Goal: Task Accomplishment & Management: Manage account settings

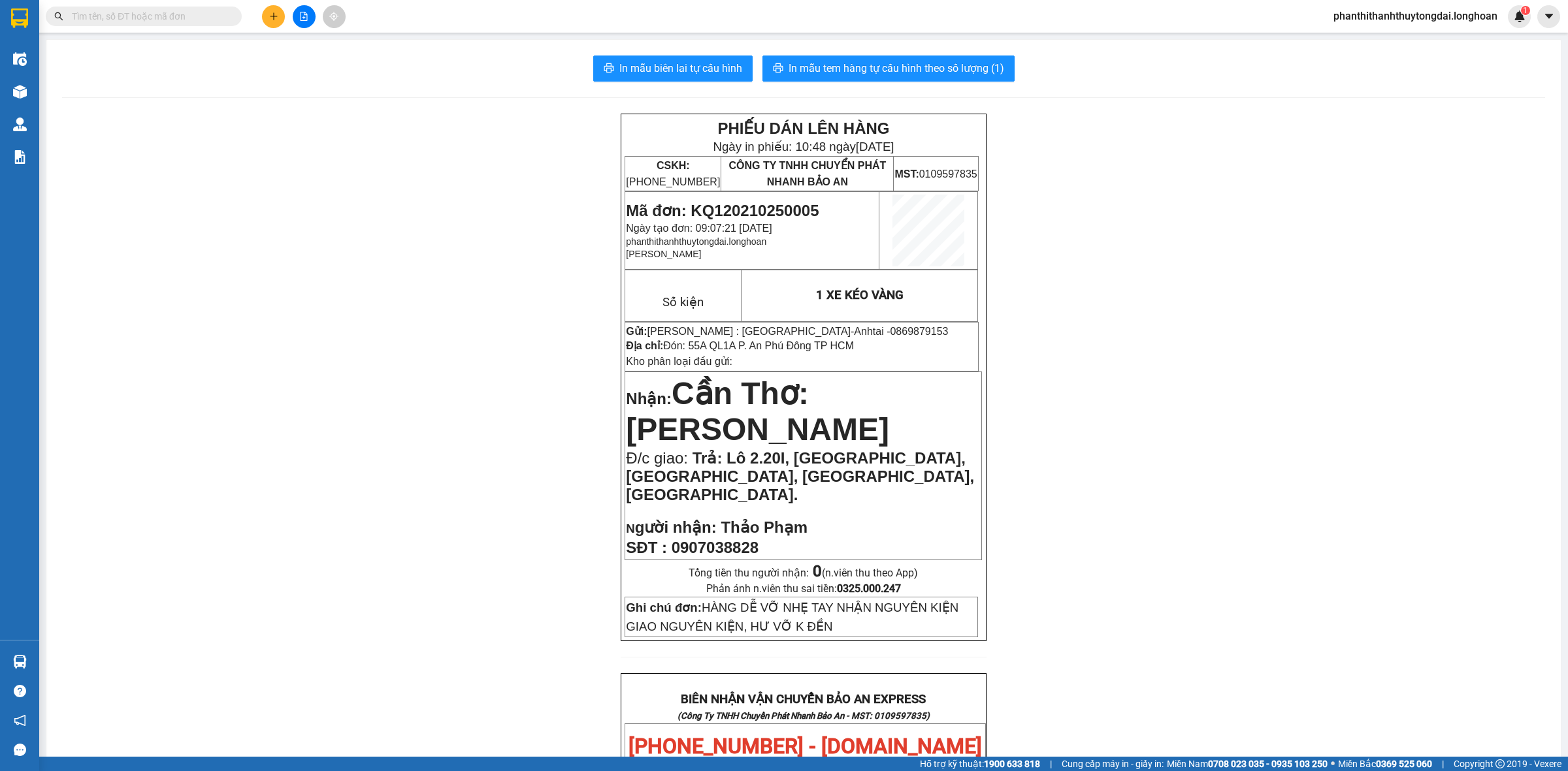
click at [184, 27] on div "Kết quả tìm kiếm ( 1 ) Bộ lọc Mã ĐH Trạng thái Món hàng Thu hộ Tổng cước Chưa c…" at bounding box center [127, 16] width 255 height 23
paste input "0914768265"
click at [187, 23] on input "0914768265" at bounding box center [148, 16] width 154 height 15
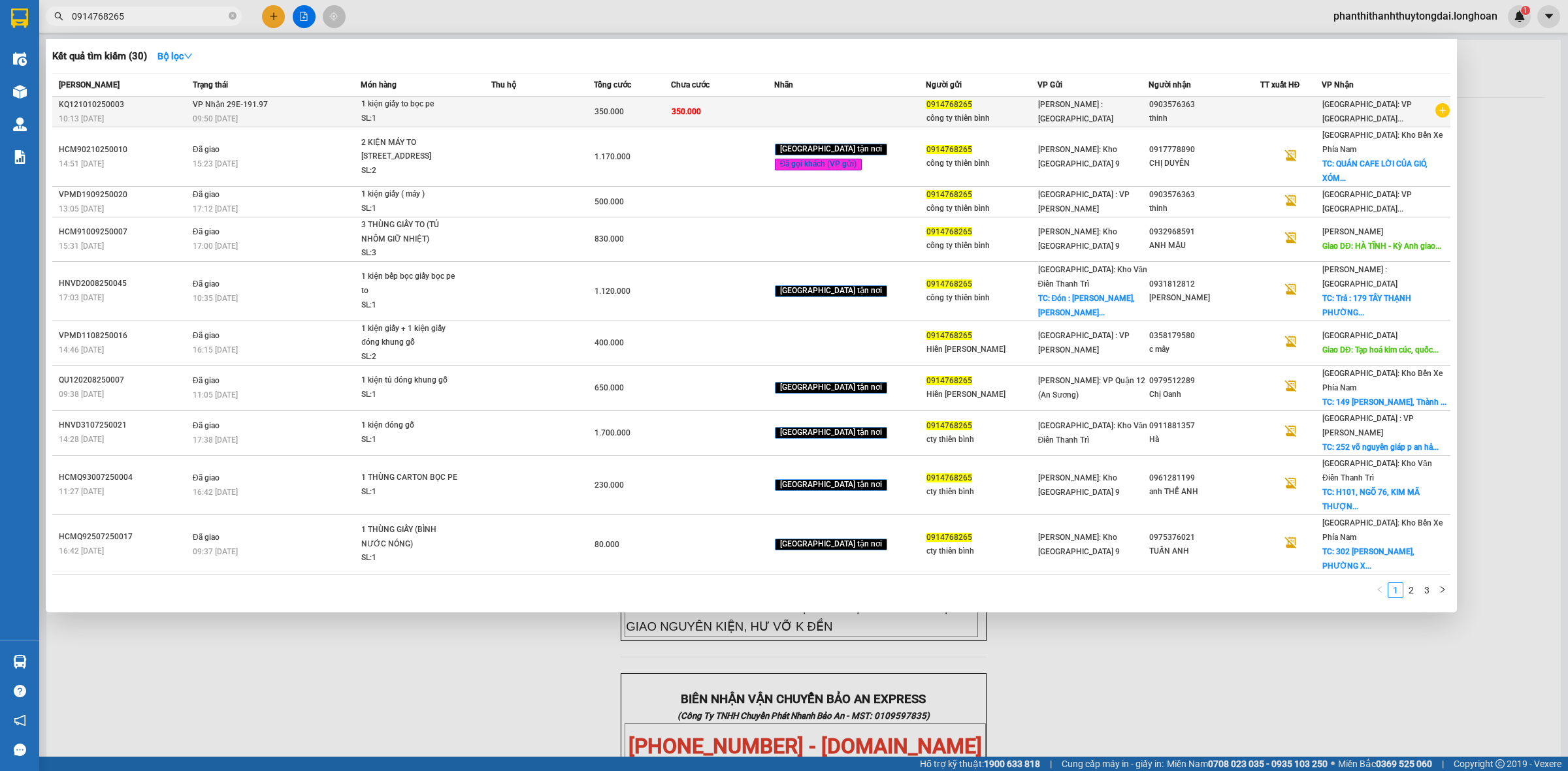
type input "0914768265"
click at [1057, 115] on span "[PERSON_NAME] : [GEOGRAPHIC_DATA]" at bounding box center [1076, 112] width 75 height 24
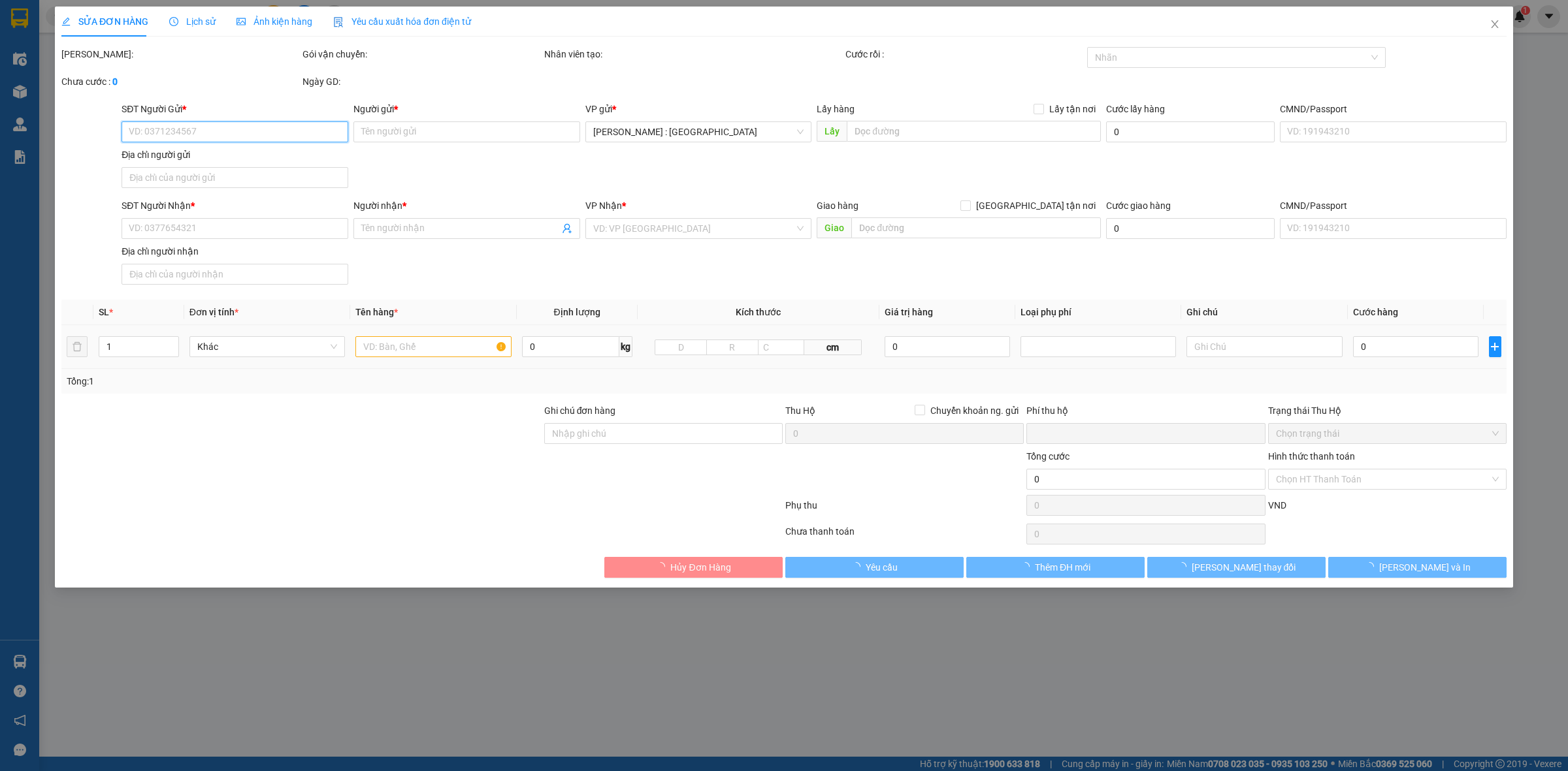
type input "0914768265"
type input "công ty thiên bình"
type input "0903576363"
type input "thinh"
type input "NHẬN THEO KIỆN-GIAO NGUYÊN KIỆN - HƯ VỠ KHÔNG ĐỀN"
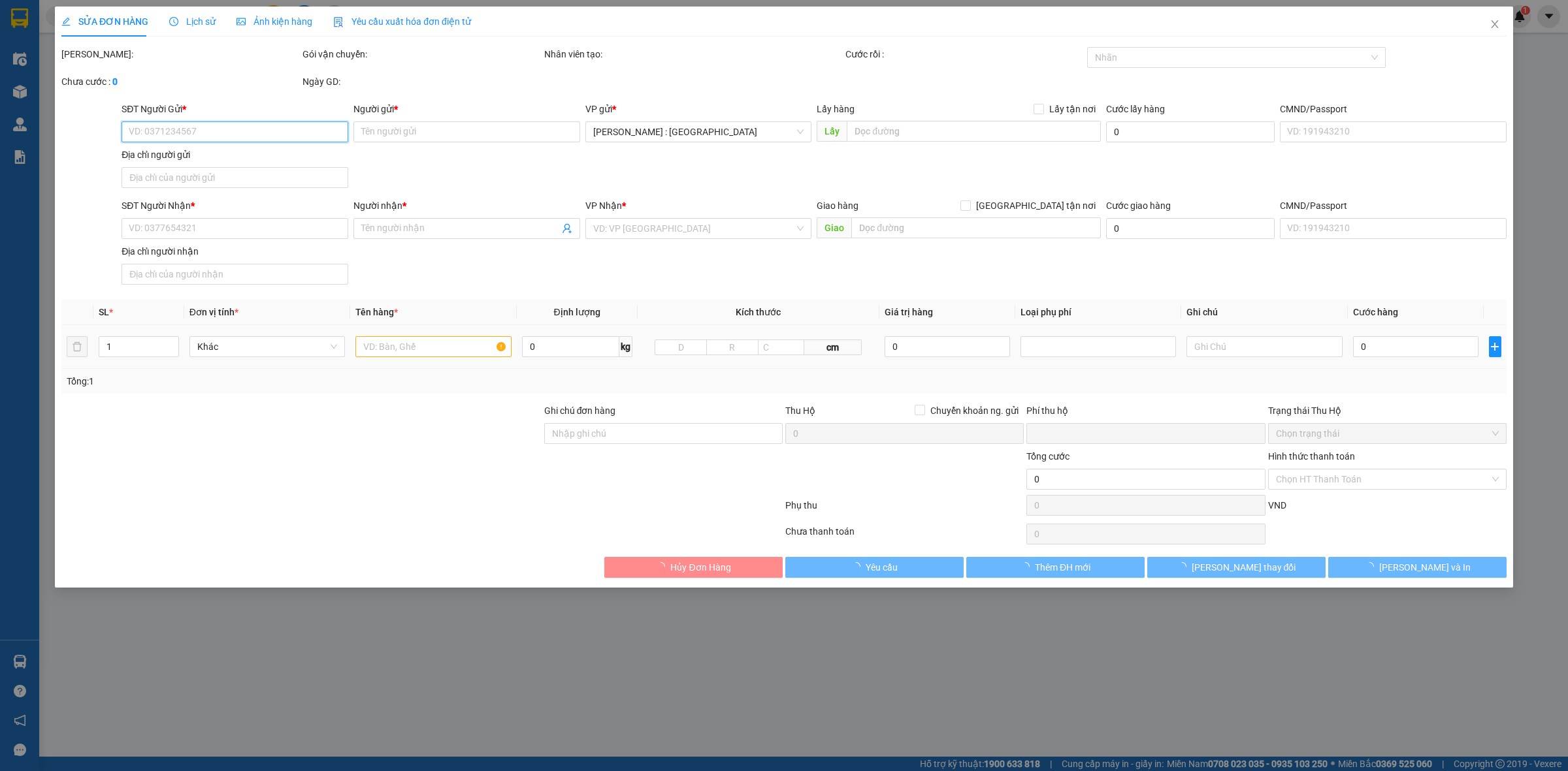
type input "0"
type input "350.000"
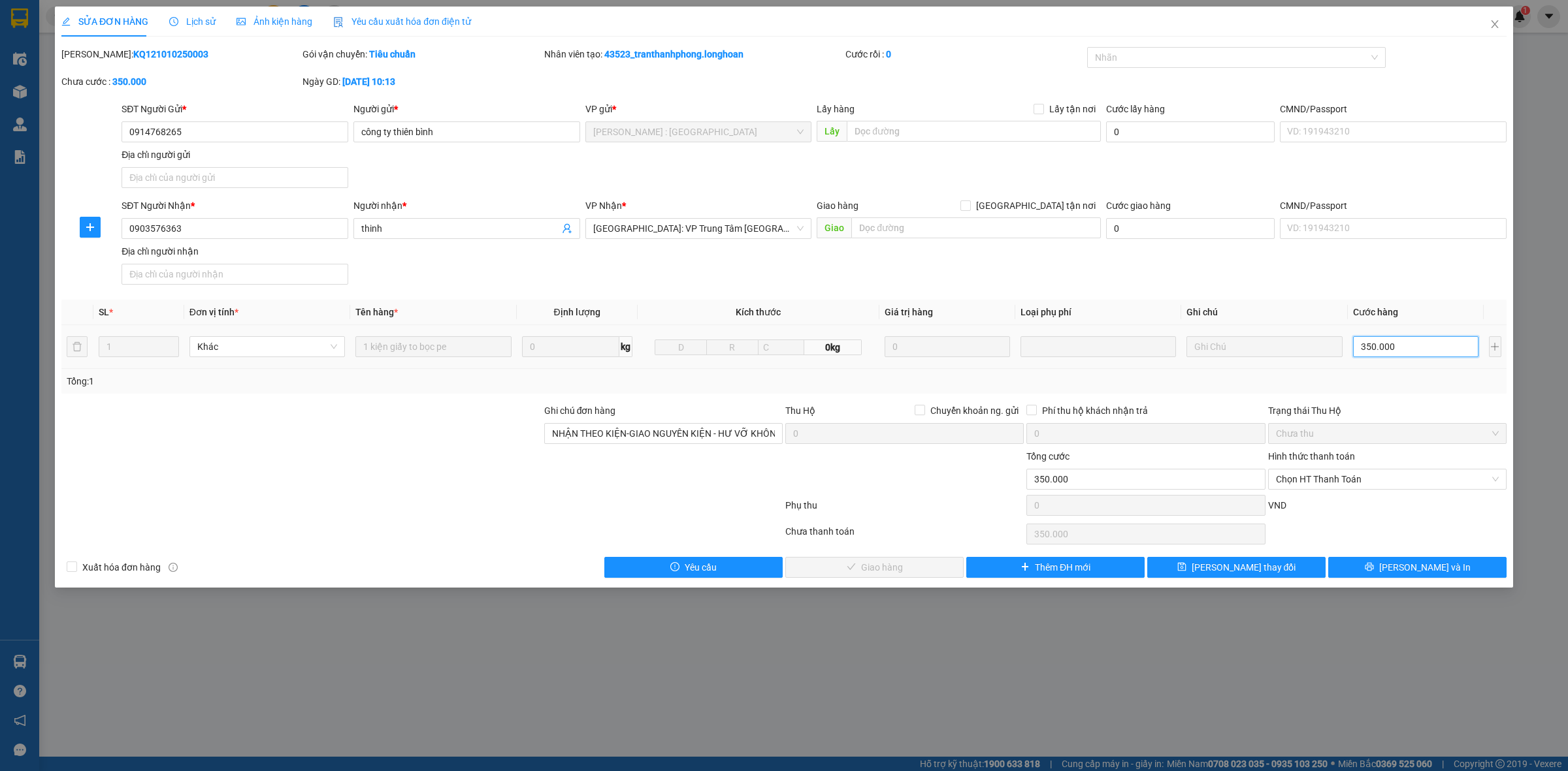
click at [1390, 351] on input "350.000" at bounding box center [1416, 347] width 125 height 21
type input "3"
type input "33"
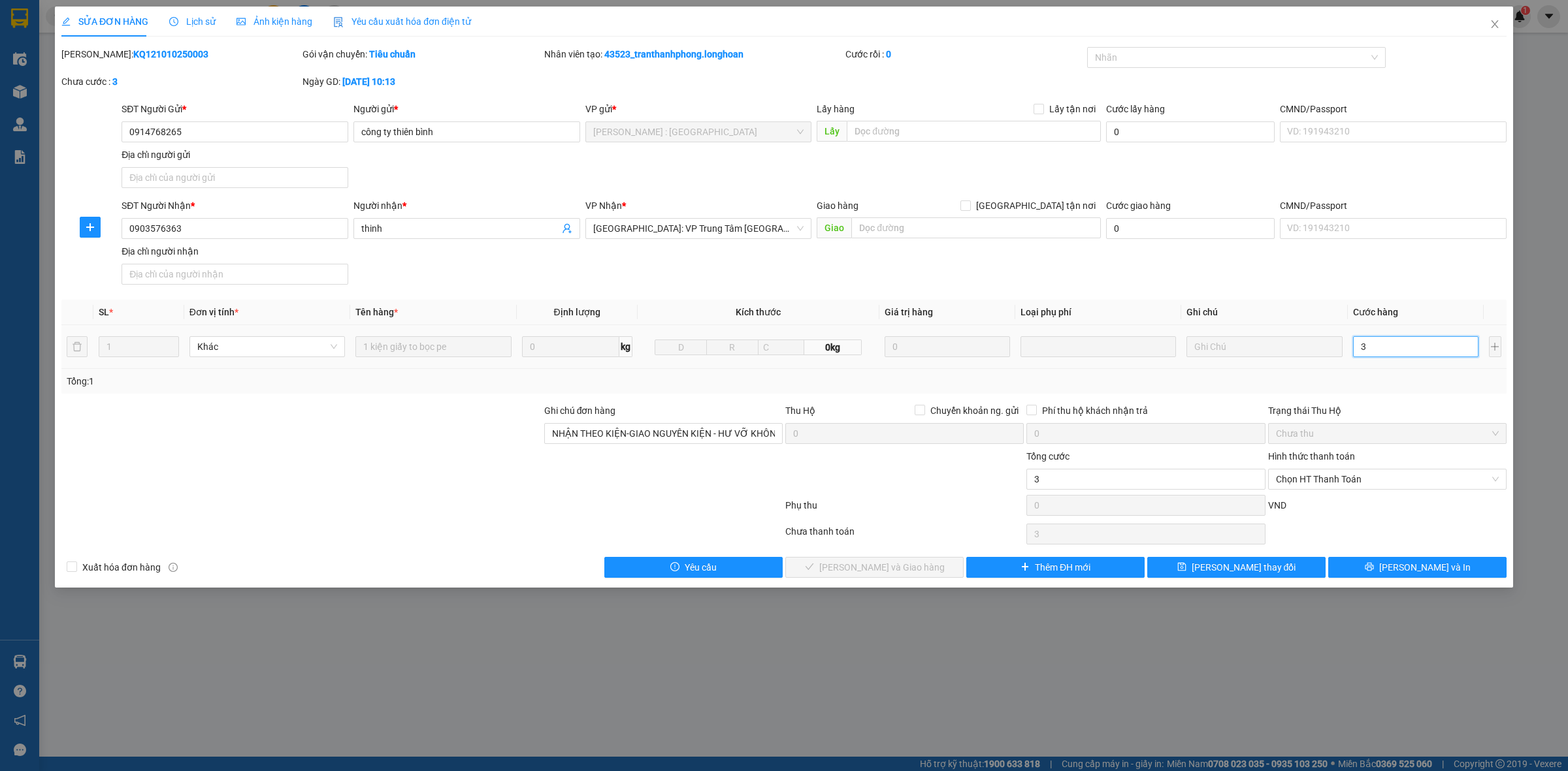
type input "33"
type input "330"
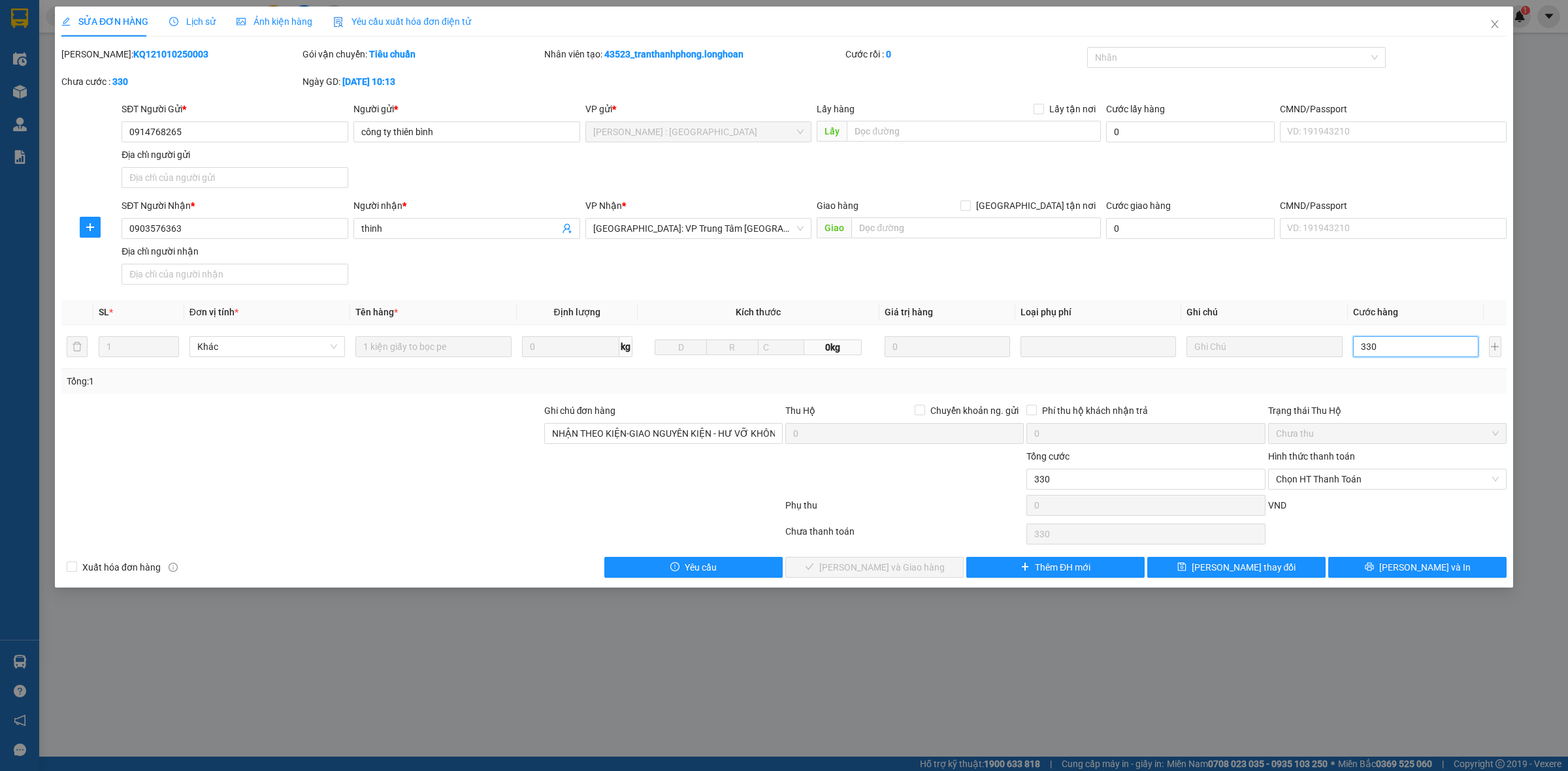
type input "3.300"
type input "33.000"
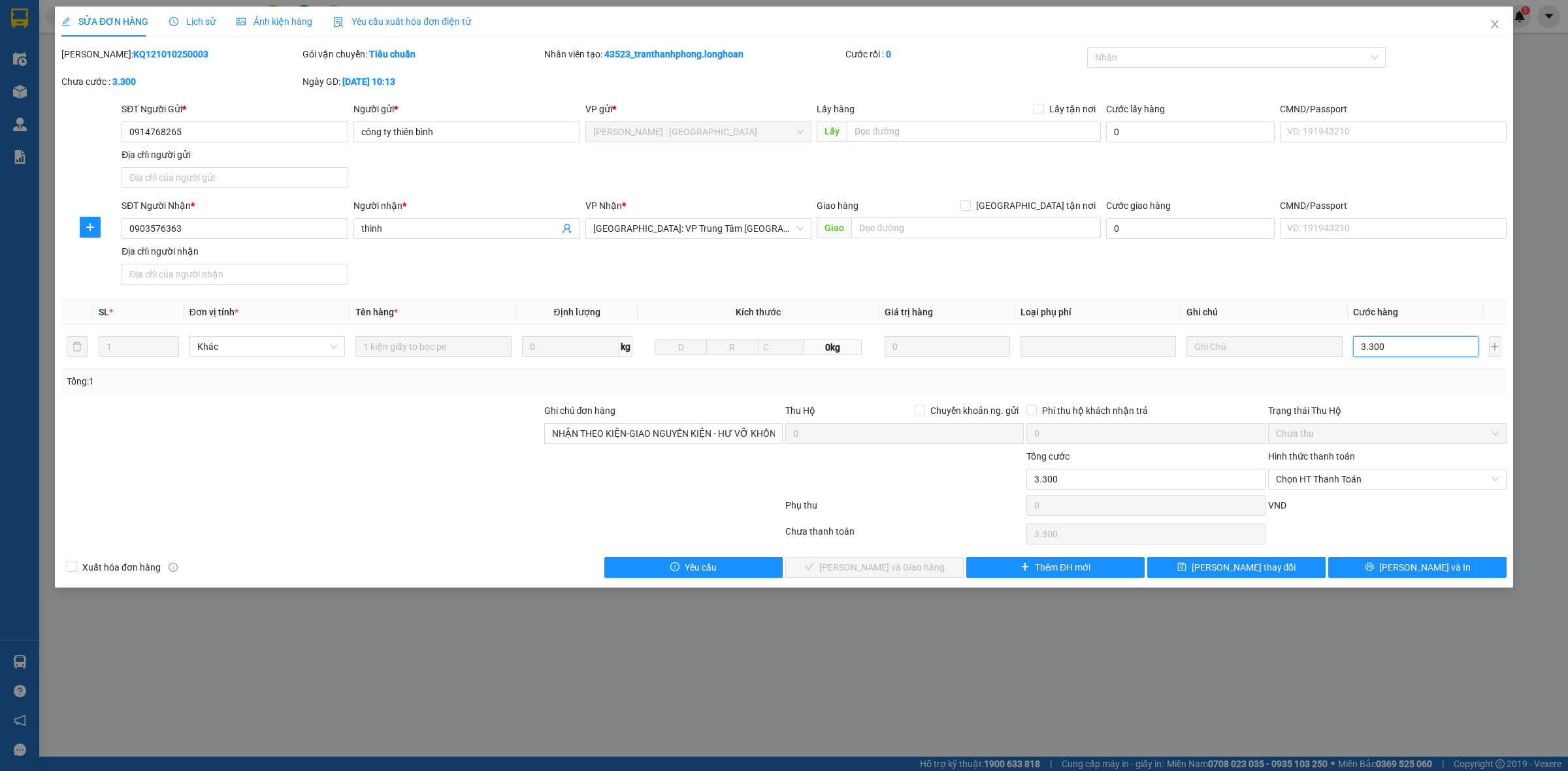
type input "33.000"
type input "330.000"
click at [1200, 578] on button "[PERSON_NAME] thay đổi" at bounding box center [1236, 567] width 178 height 21
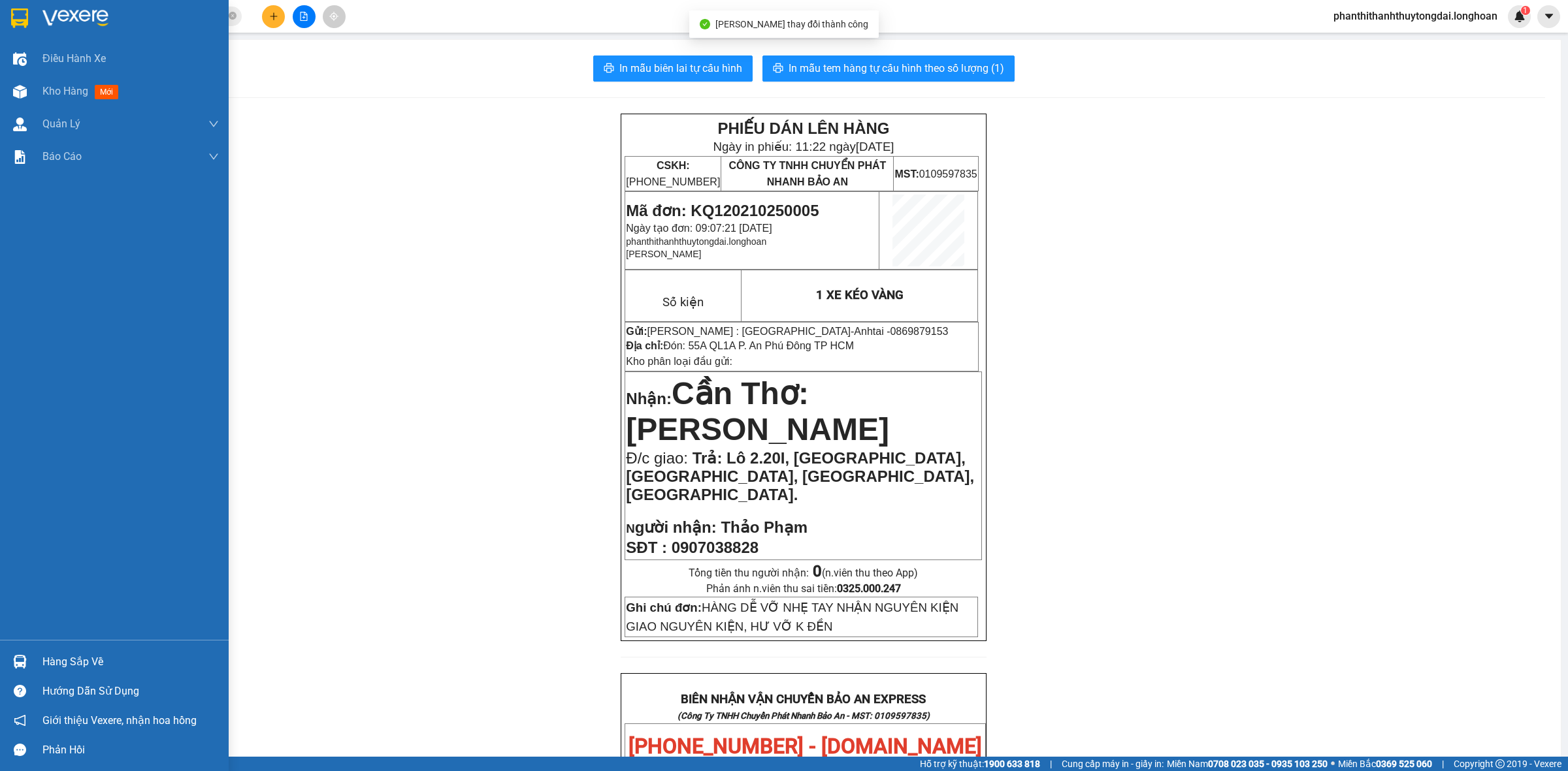
click at [31, 21] on div at bounding box center [114, 21] width 229 height 42
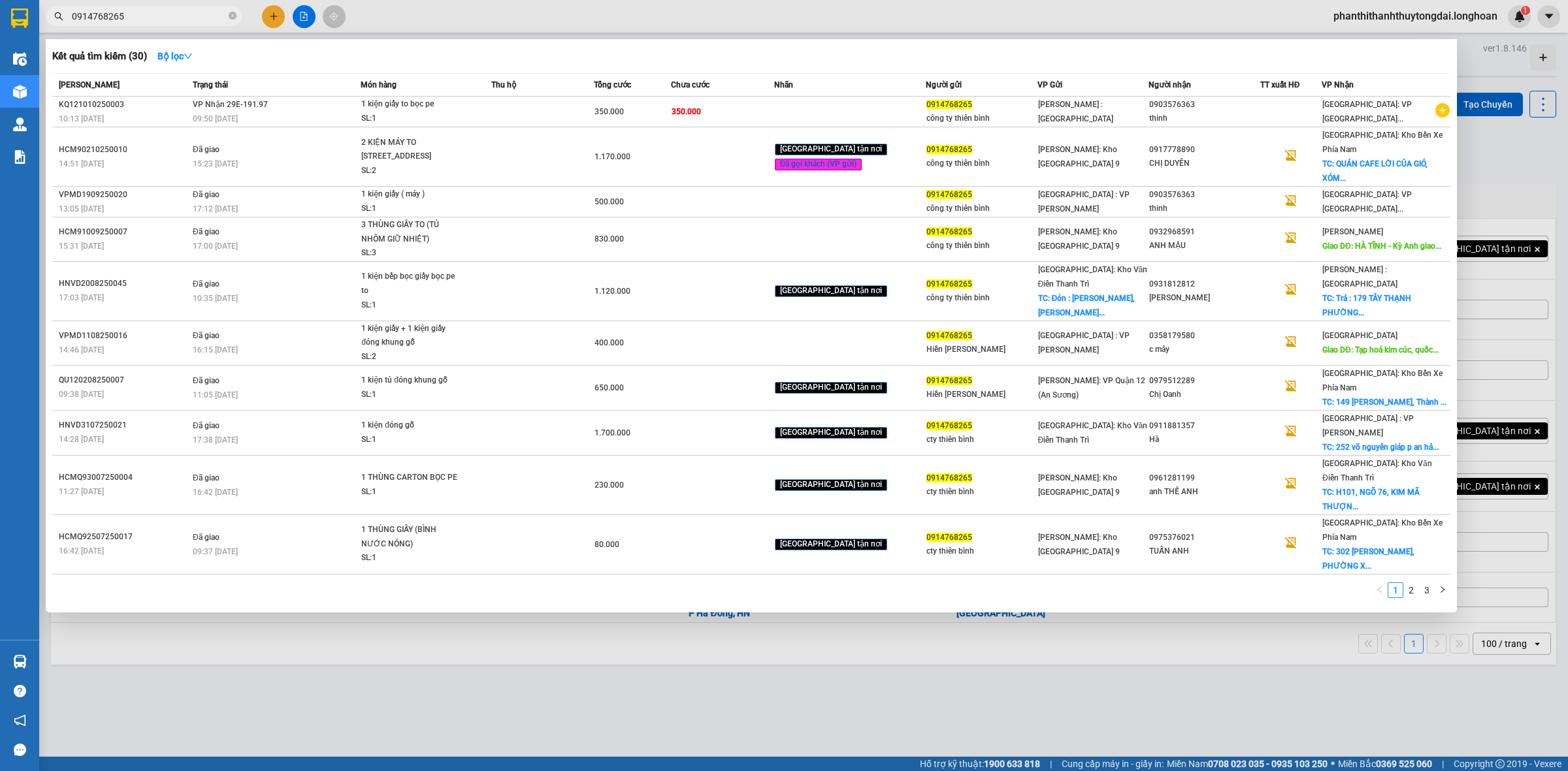
click at [154, 11] on input "0914768265" at bounding box center [148, 16] width 154 height 15
click at [195, 585] on div "Kết quả tìm kiếm ( 30 ) Bộ lọc Mã ĐH Trạng thái Món hàng Thu hộ Tổng cước Chưa …" at bounding box center [751, 326] width 1412 height 573
click at [528, 602] on div at bounding box center [784, 385] width 1568 height 771
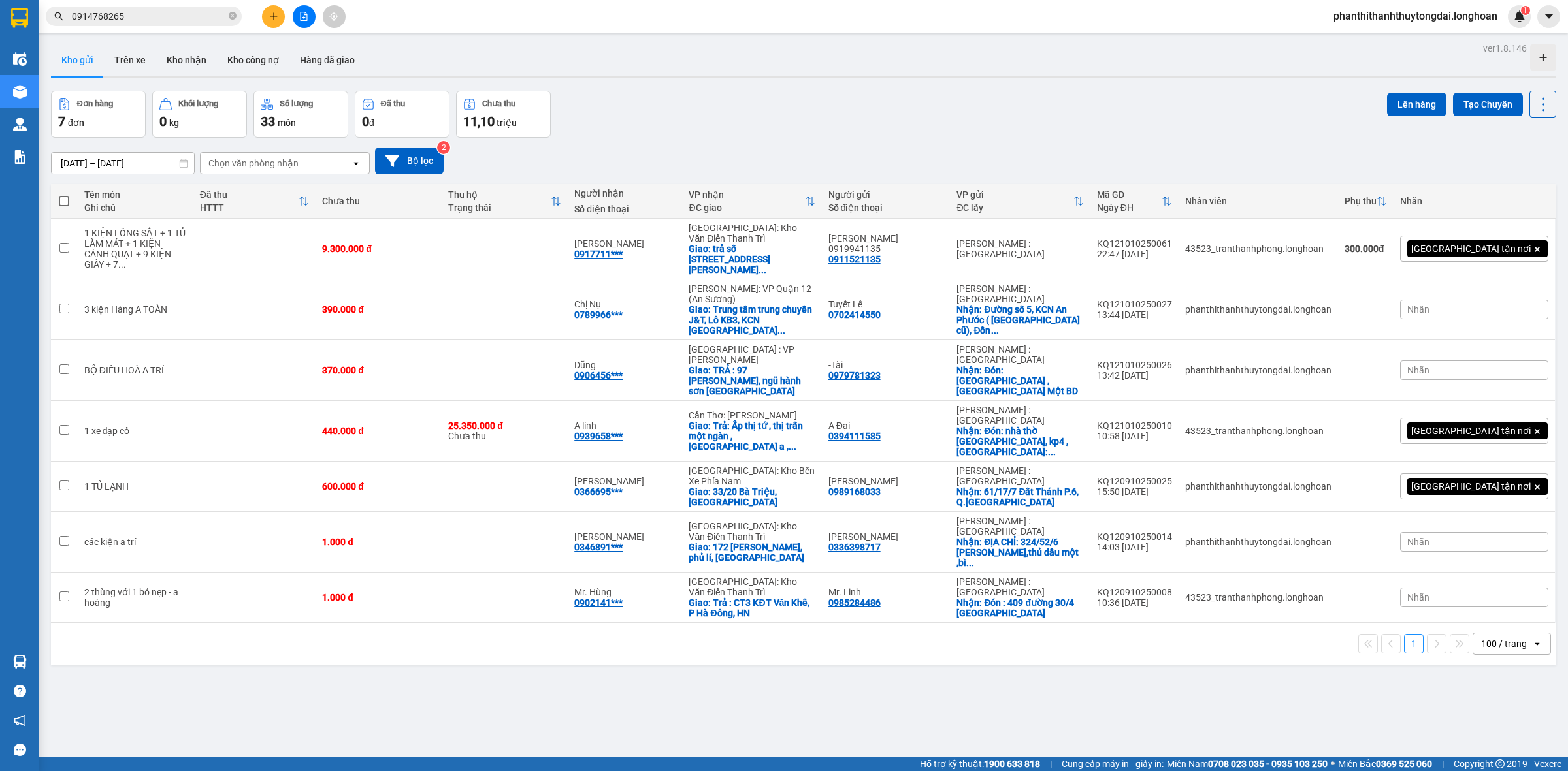
click at [226, 18] on input "0914768265" at bounding box center [148, 16] width 154 height 15
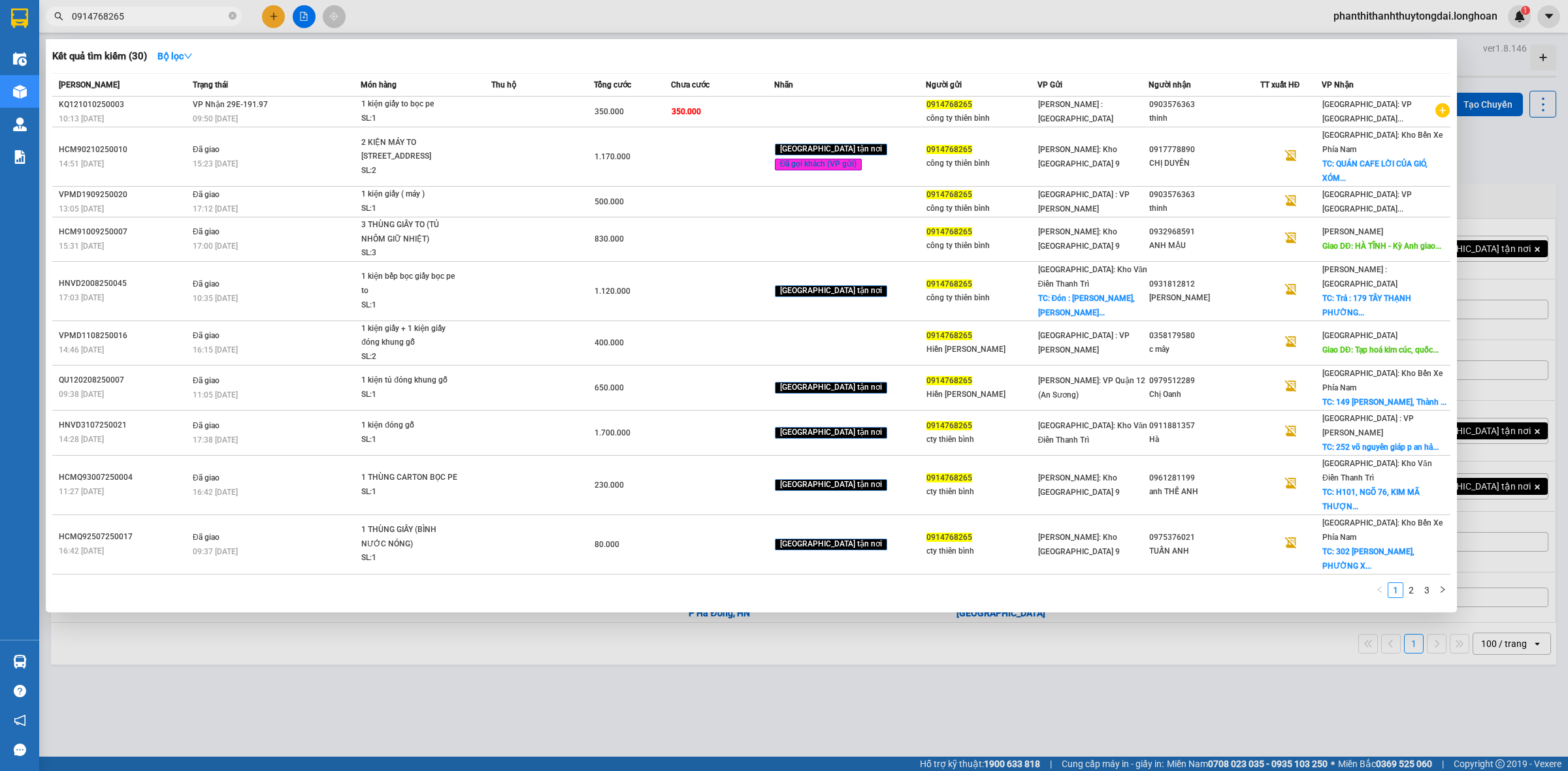
click at [168, 15] on input "0914768265" at bounding box center [148, 16] width 154 height 15
paste input "0988191741"
type input "09147682650988191741"
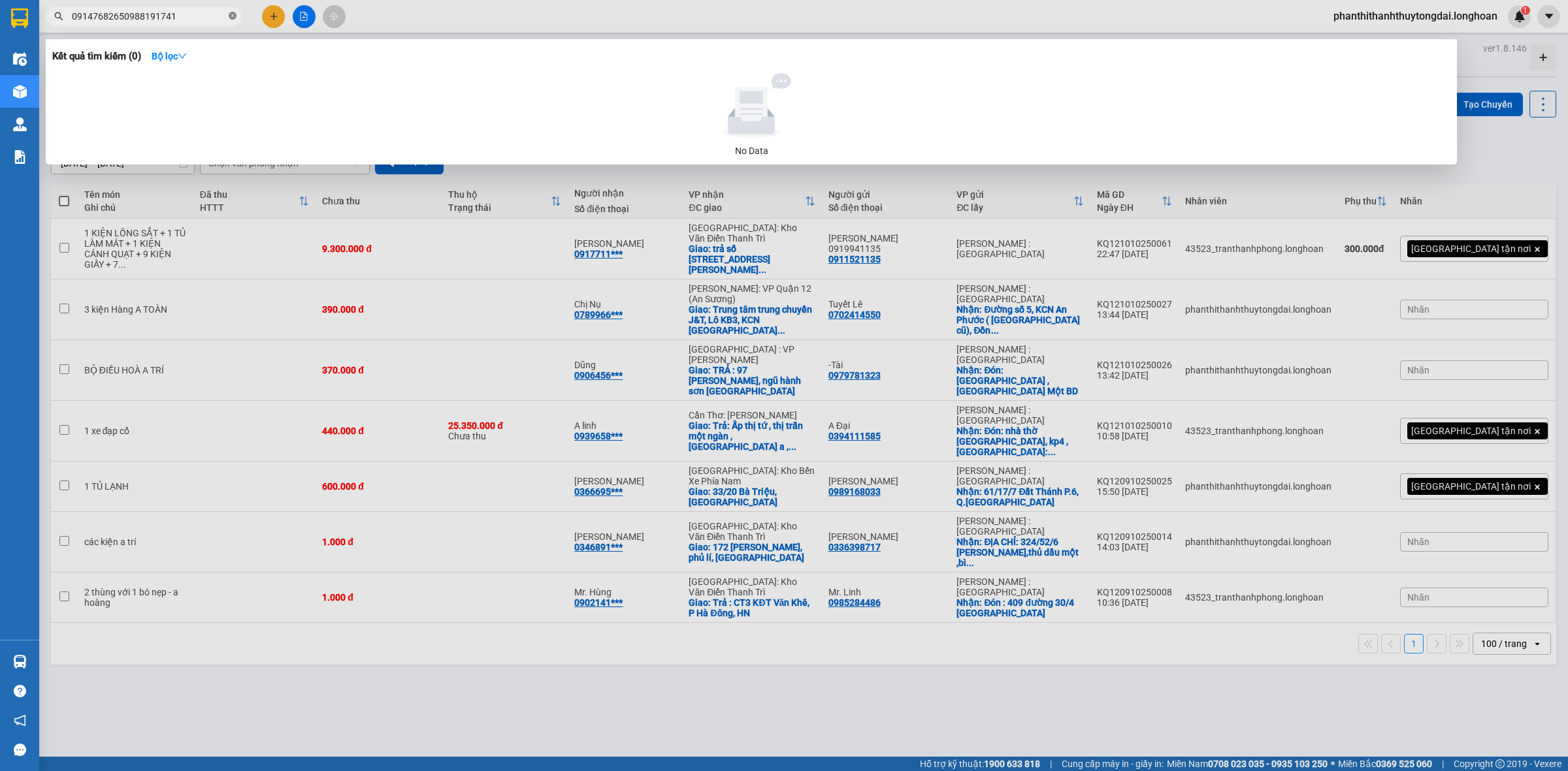
click at [234, 17] on icon "close-circle" at bounding box center [233, 15] width 8 height 8
paste input "0988191741"
type input "0988191741"
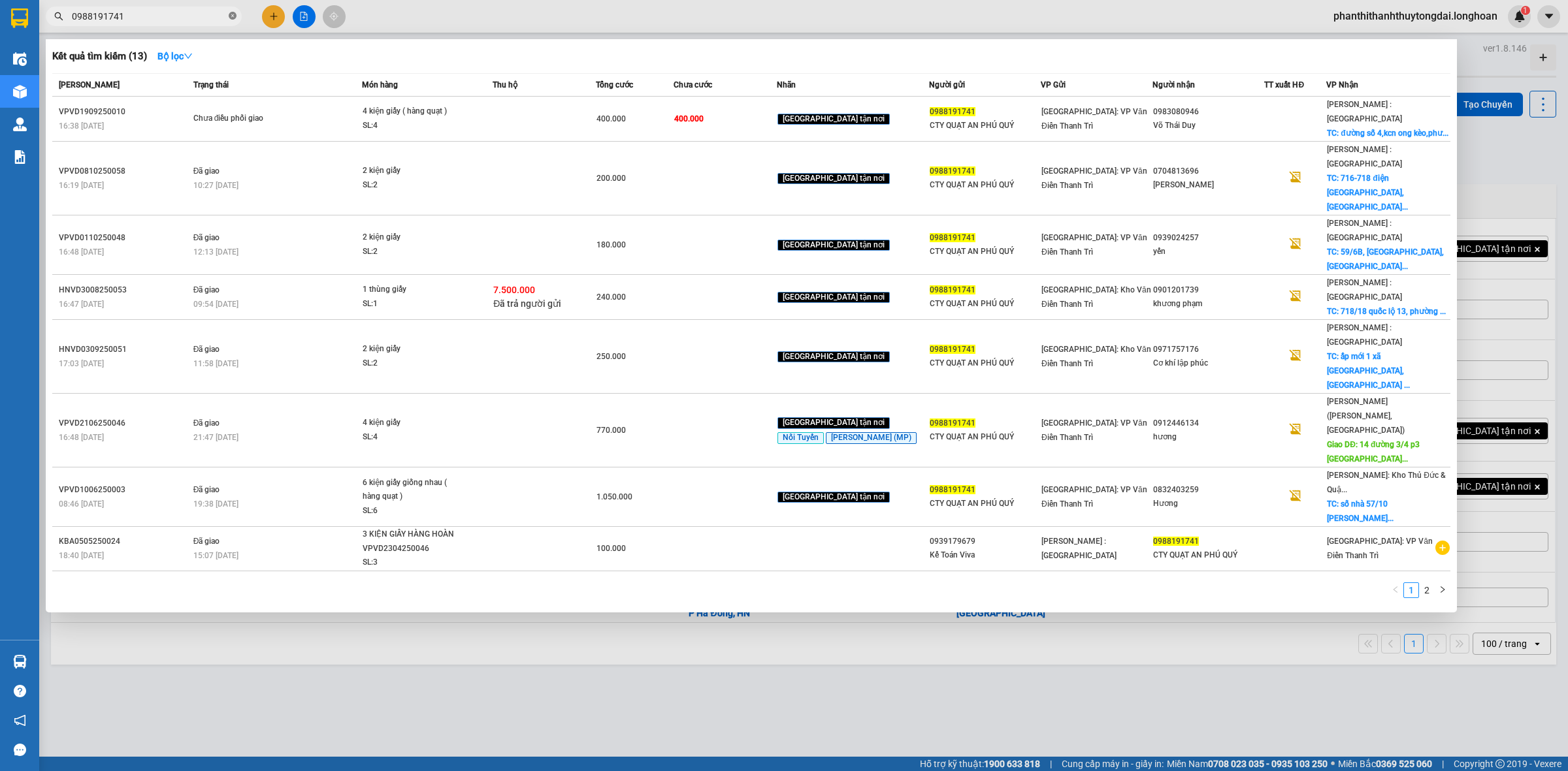
click at [234, 17] on icon "close-circle" at bounding box center [233, 15] width 8 height 8
